Goal: Information Seeking & Learning: Find specific fact

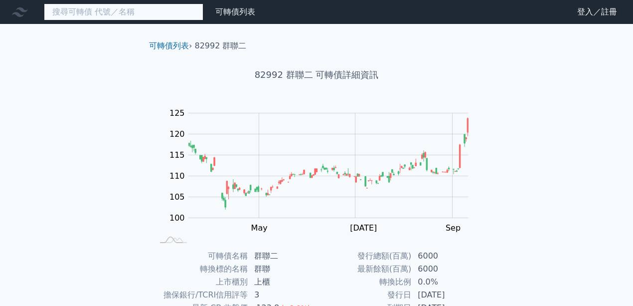
click at [134, 17] on input at bounding box center [124, 11] width 160 height 17
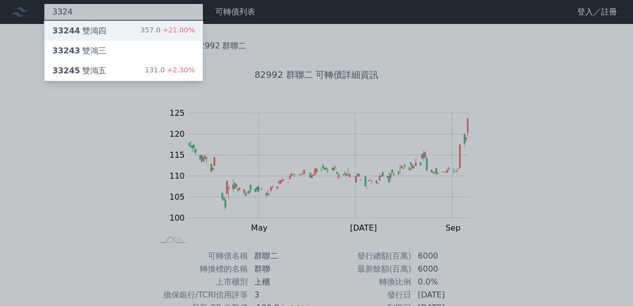
type input "3324"
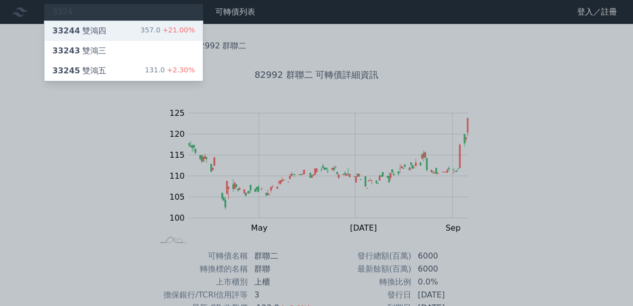
click at [144, 36] on div "33244 雙鴻四 357.0 +21.00%" at bounding box center [123, 31] width 159 height 20
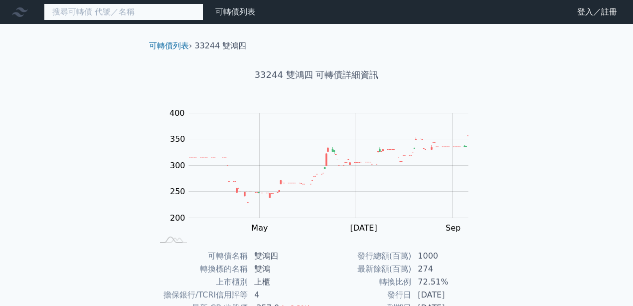
click at [186, 11] on input at bounding box center [124, 11] width 160 height 17
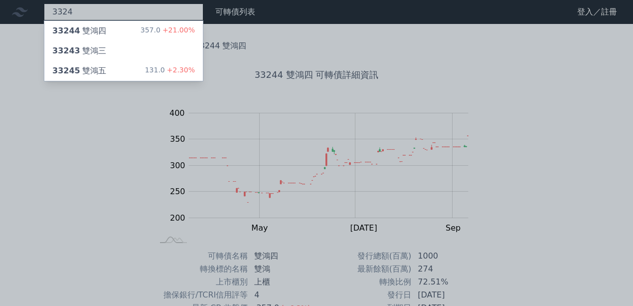
type input "3324"
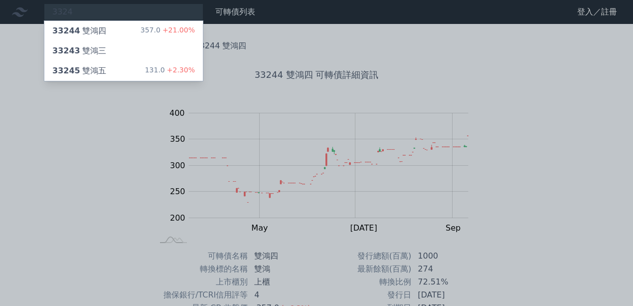
click at [324, 189] on div at bounding box center [316, 153] width 633 height 306
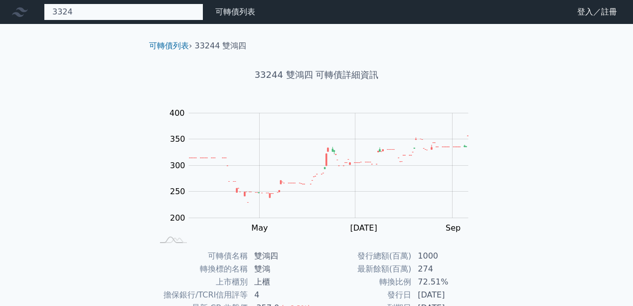
drag, startPoint x: 149, startPoint y: 7, endPoint x: 164, endPoint y: 10, distance: 15.2
click at [152, 8] on div "3324 33244 雙鴻四 357.0 +21.00% 33243 雙鴻三 33245 雙鴻五 131.0 +2.30%" at bounding box center [124, 11] width 160 height 17
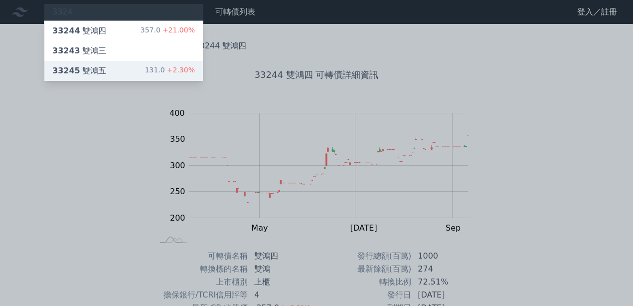
click at [167, 71] on div "131.0 +2.30%" at bounding box center [170, 71] width 50 height 12
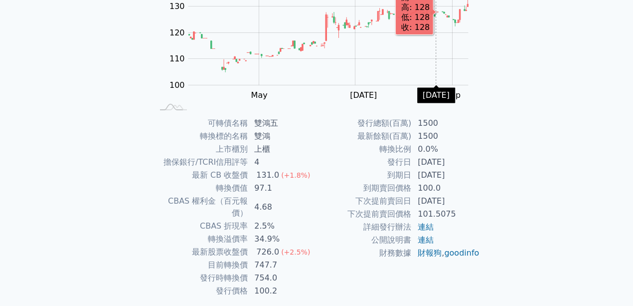
scroll to position [133, 0]
